Goal: Transaction & Acquisition: Purchase product/service

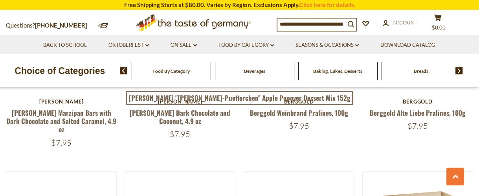
scroll to position [207, 0]
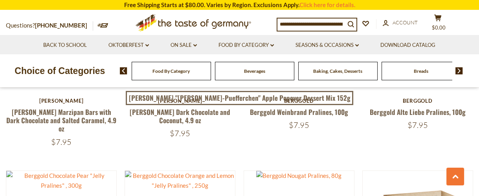
click at [155, 73] on span "Food By Category" at bounding box center [171, 71] width 37 height 6
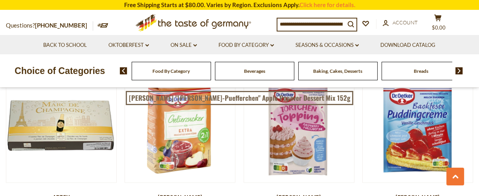
scroll to position [1450, 0]
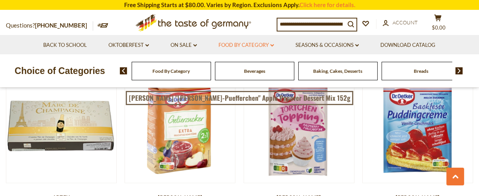
click at [250, 44] on link "Food By Category dropdown_arrow" at bounding box center [246, 45] width 55 height 9
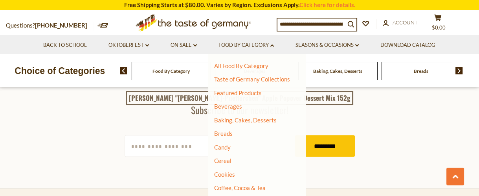
scroll to position [2153, 0]
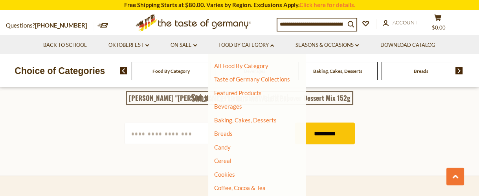
click at [281, 20] on input at bounding box center [312, 23] width 68 height 11
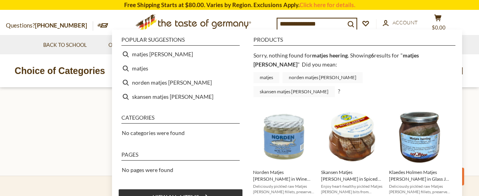
click at [335, 86] on link "skansen matjes herring" at bounding box center [294, 91] width 81 height 11
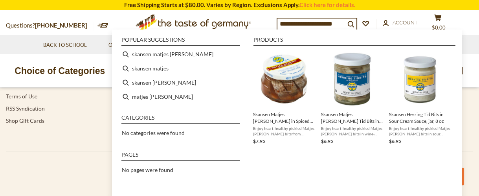
scroll to position [2410, 0]
click at [151, 96] on li "matjes herring" at bounding box center [180, 97] width 125 height 14
type input "**********"
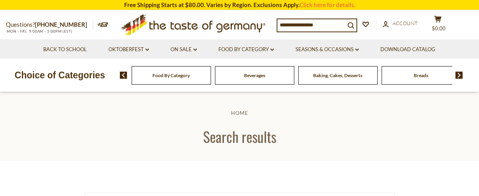
type input "**********"
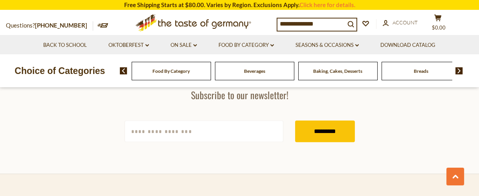
scroll to position [745, 0]
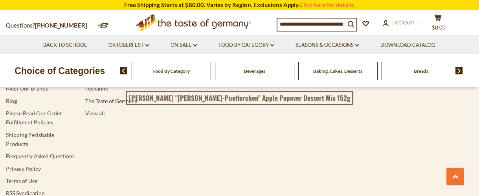
scroll to position [2322, 0]
